Goal: Information Seeking & Learning: Compare options

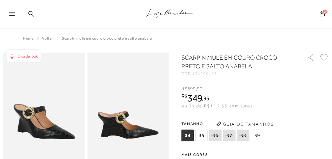
scroll to position [99, 0]
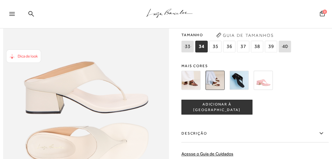
scroll to position [247, 0]
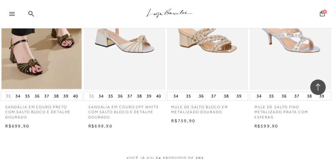
scroll to position [993, 0]
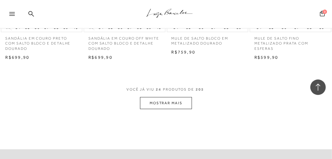
click at [169, 102] on button "MOSTRAR MAIS" at bounding box center [166, 103] width 52 height 12
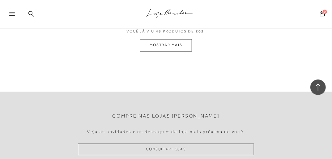
scroll to position [1982, 0]
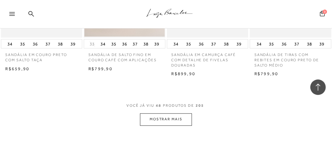
click at [178, 119] on button "MOSTRAR MAIS" at bounding box center [166, 119] width 52 height 12
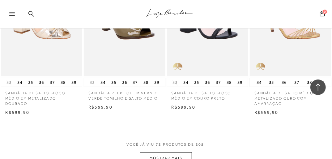
scroll to position [3021, 0]
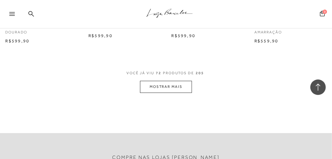
click at [166, 90] on button "MOSTRAR MAIS" at bounding box center [166, 87] width 52 height 12
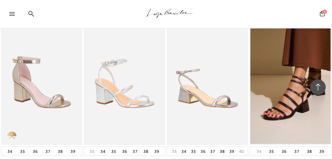
scroll to position [3565, 0]
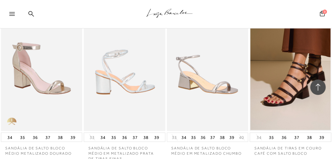
click at [136, 87] on img at bounding box center [124, 70] width 81 height 122
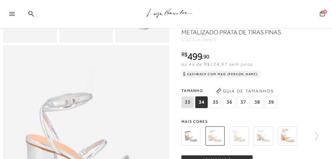
scroll to position [275, 0]
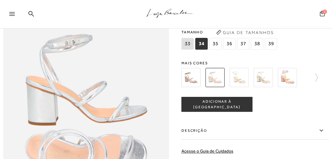
click at [241, 85] on img at bounding box center [239, 77] width 19 height 19
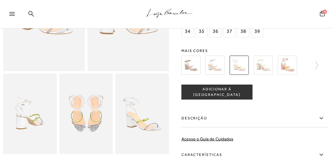
scroll to position [49, 0]
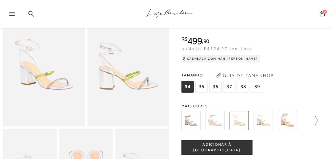
click at [318, 120] on icon at bounding box center [313, 120] width 9 height 9
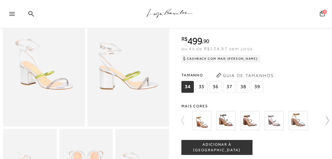
click at [329, 118] on icon at bounding box center [324, 120] width 9 height 9
click at [207, 124] on img at bounding box center [201, 120] width 19 height 19
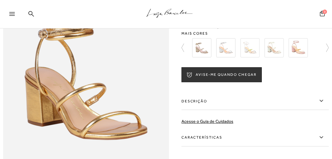
scroll to position [322, 0]
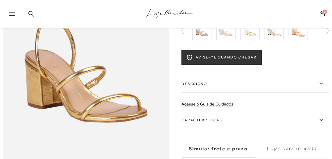
click at [223, 123] on label "Características" at bounding box center [254, 120] width 147 height 18
click at [0, 0] on input "Características" at bounding box center [0, 0] width 0 height 0
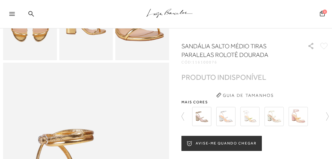
scroll to position [198, 0]
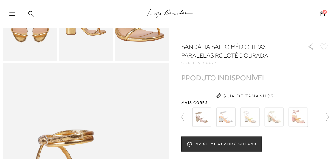
click at [211, 123] on img at bounding box center [201, 117] width 19 height 19
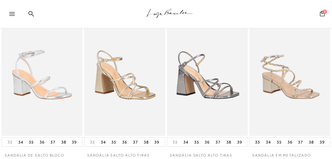
scroll to position [562, 0]
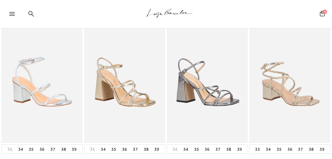
click at [134, 103] on img at bounding box center [124, 81] width 81 height 121
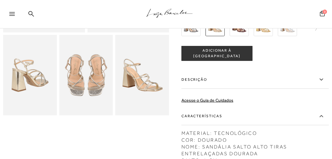
scroll to position [143, 0]
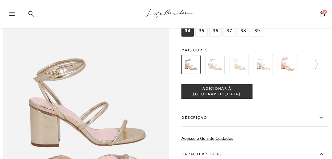
scroll to position [250, 0]
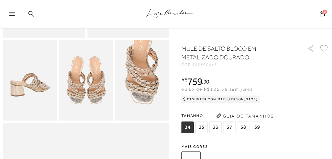
scroll to position [30, 0]
